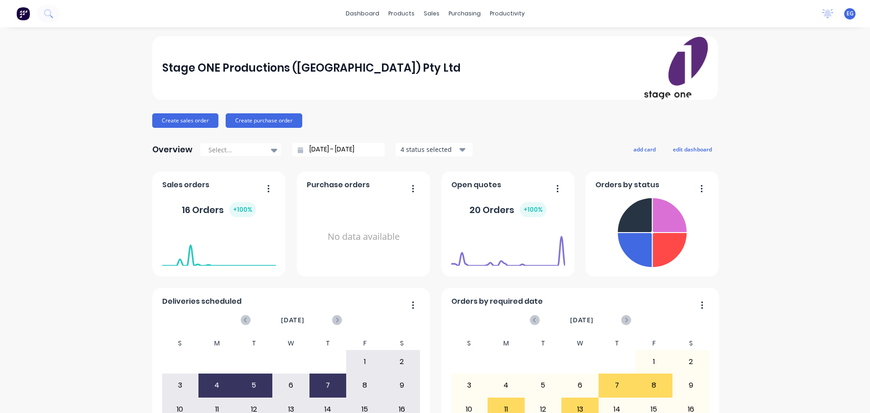
click at [30, 10] on button at bounding box center [23, 14] width 19 height 18
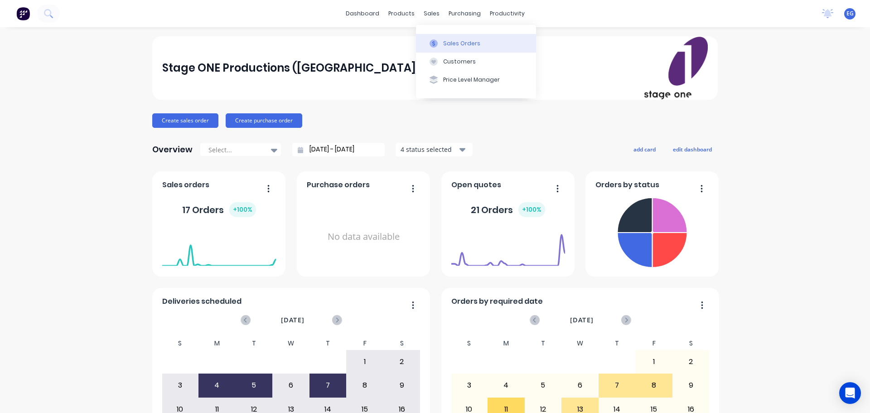
click at [438, 45] on div at bounding box center [434, 43] width 14 height 8
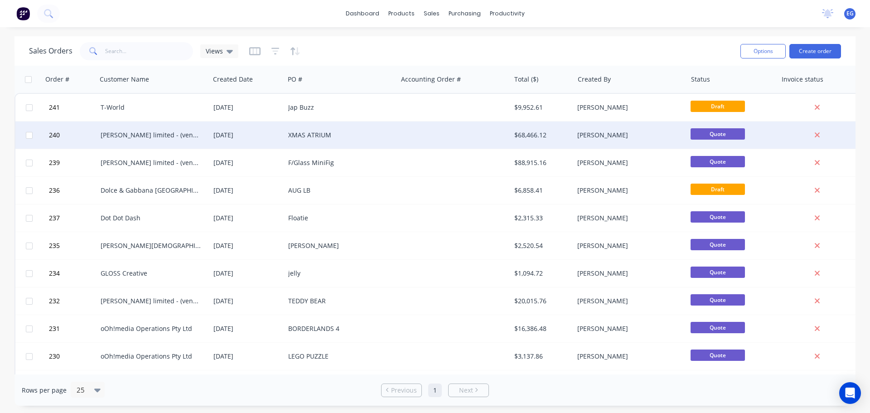
click at [319, 135] on div "XMAS ATRIUM" at bounding box center [338, 135] width 101 height 9
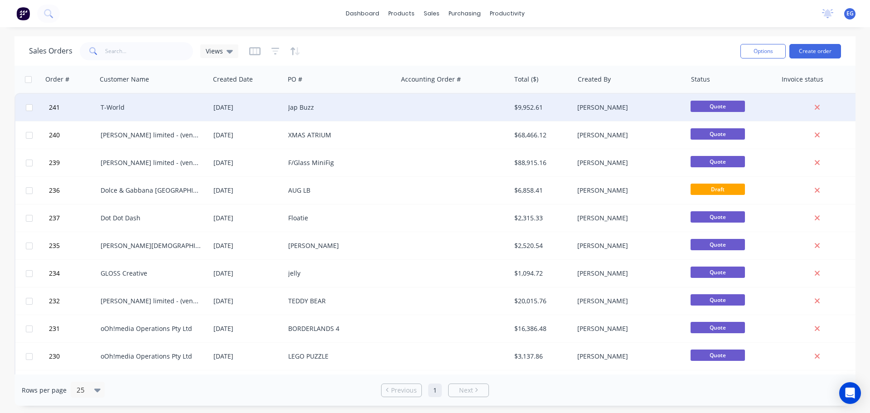
click at [299, 104] on div "Jap Buzz" at bounding box center [338, 107] width 101 height 9
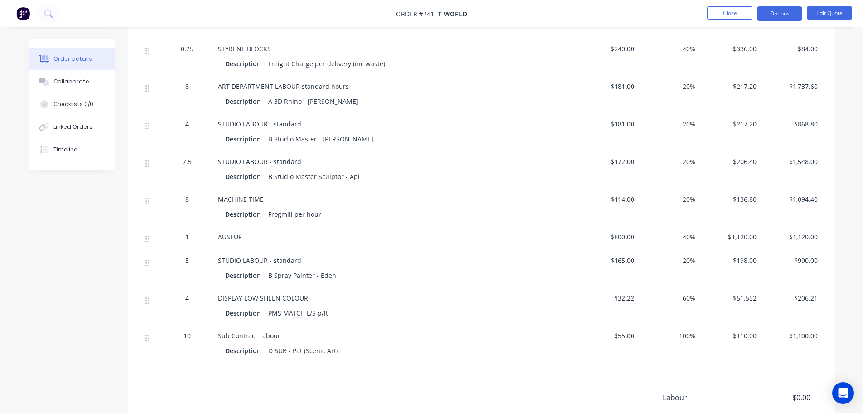
scroll to position [432, 0]
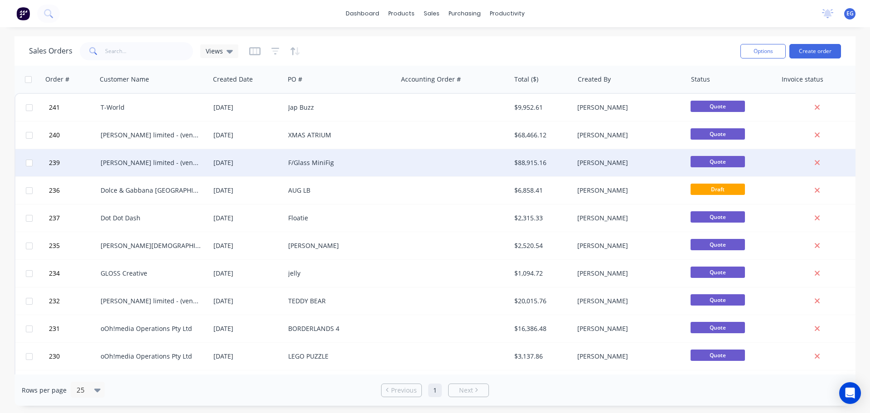
click at [321, 163] on div "F/Glass MiniFig" at bounding box center [338, 162] width 101 height 9
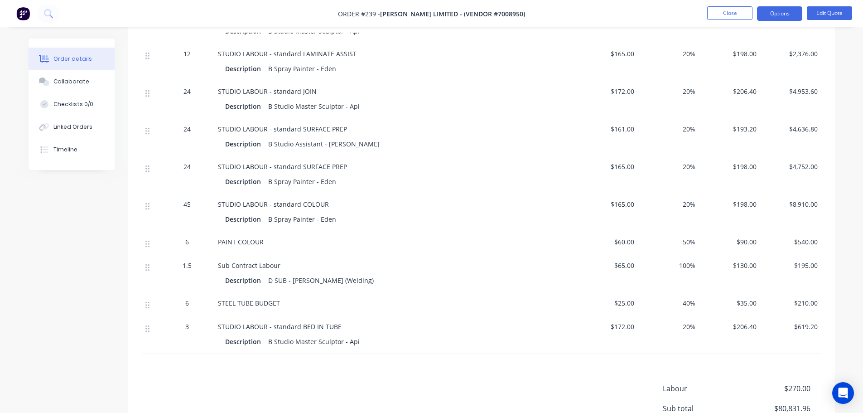
scroll to position [1225, 0]
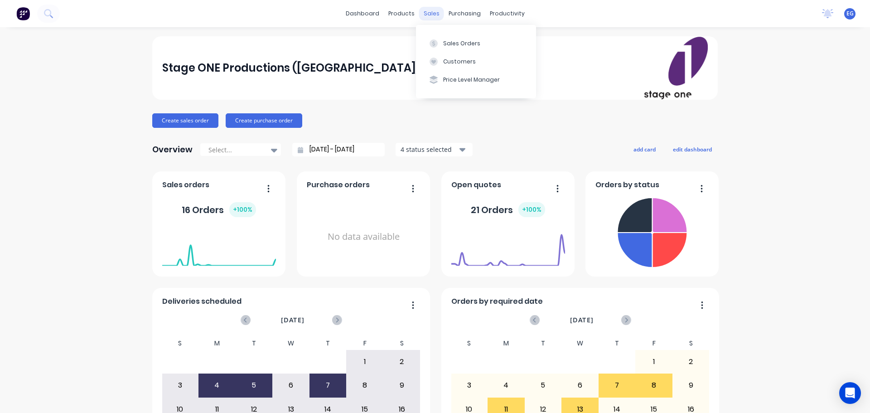
click at [428, 12] on div "sales" at bounding box center [431, 14] width 25 height 14
click at [446, 39] on div "Sales Orders" at bounding box center [461, 43] width 37 height 8
click at [463, 34] on button "Purchase Orders" at bounding box center [499, 43] width 120 height 18
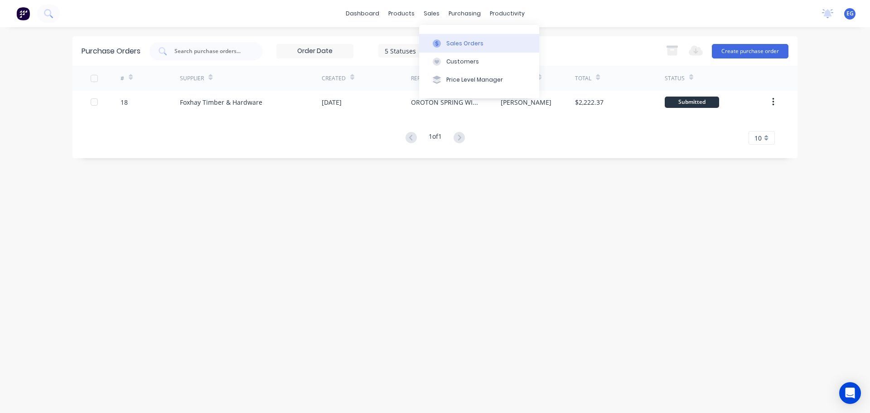
click at [449, 35] on button "Sales Orders" at bounding box center [479, 43] width 120 height 18
